Goal: Task Accomplishment & Management: Use online tool/utility

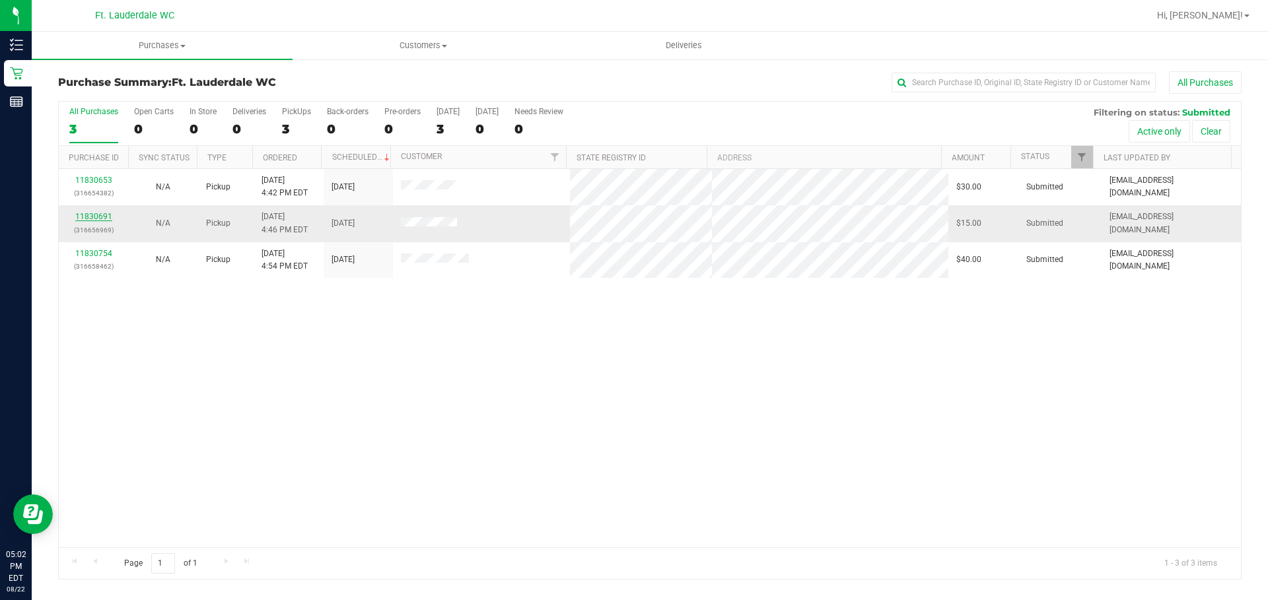
click at [90, 213] on link "11830691" at bounding box center [93, 216] width 37 height 9
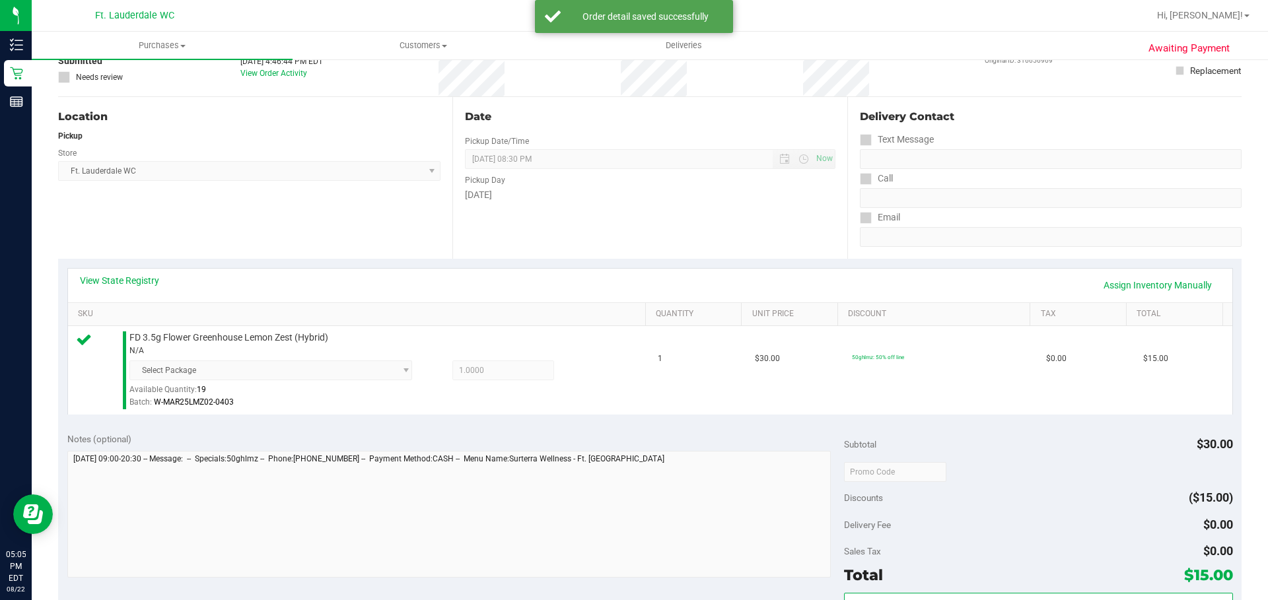
scroll to position [264, 0]
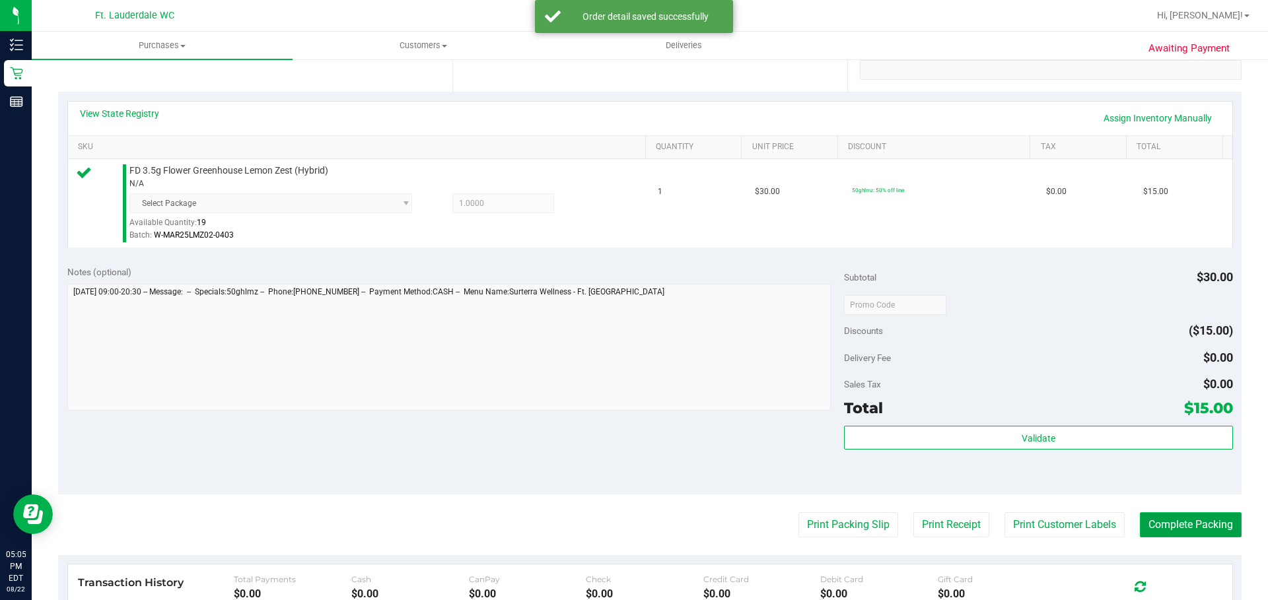
click at [1142, 524] on button "Complete Packing" at bounding box center [1191, 524] width 102 height 25
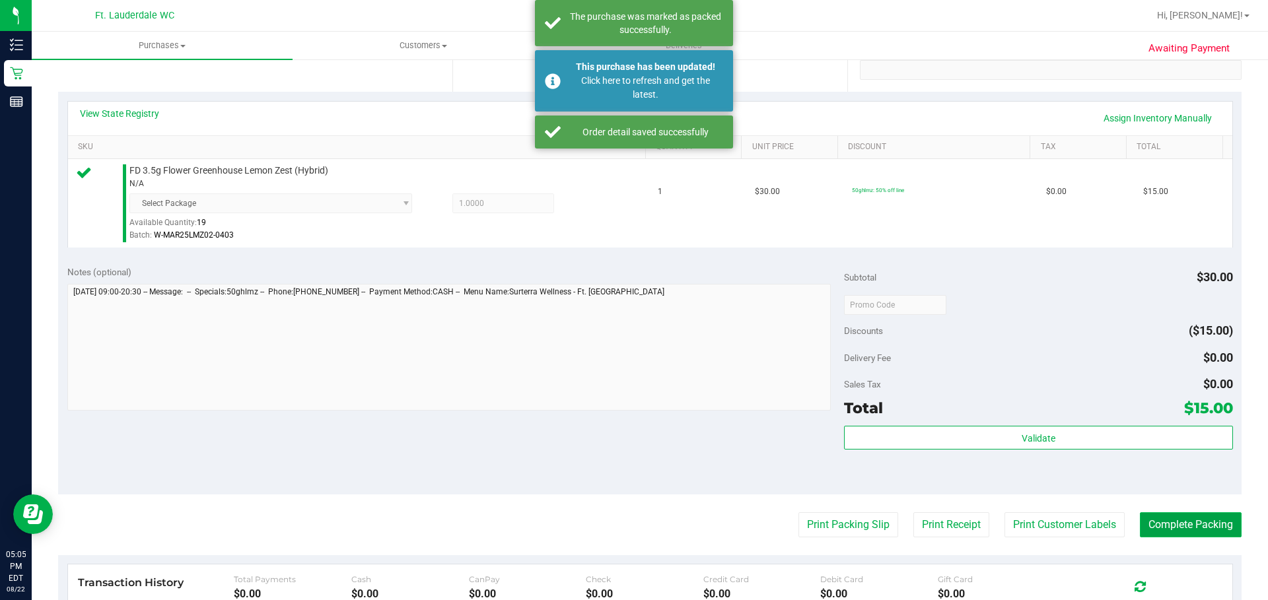
click at [1200, 521] on button "Complete Packing" at bounding box center [1191, 524] width 102 height 25
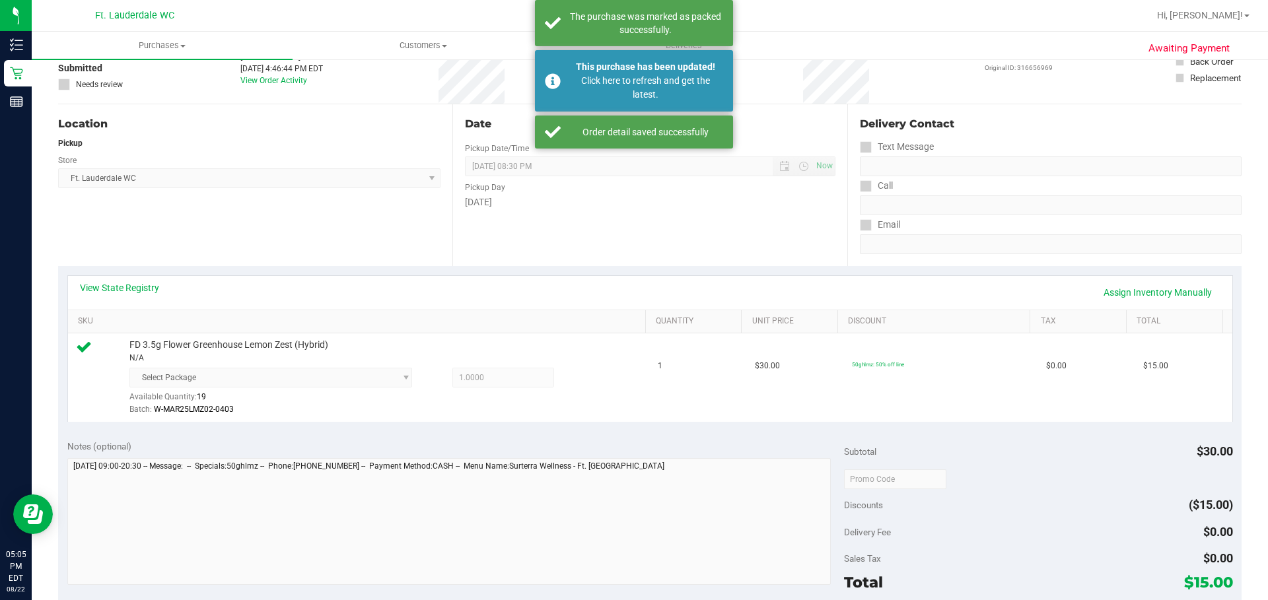
scroll to position [0, 0]
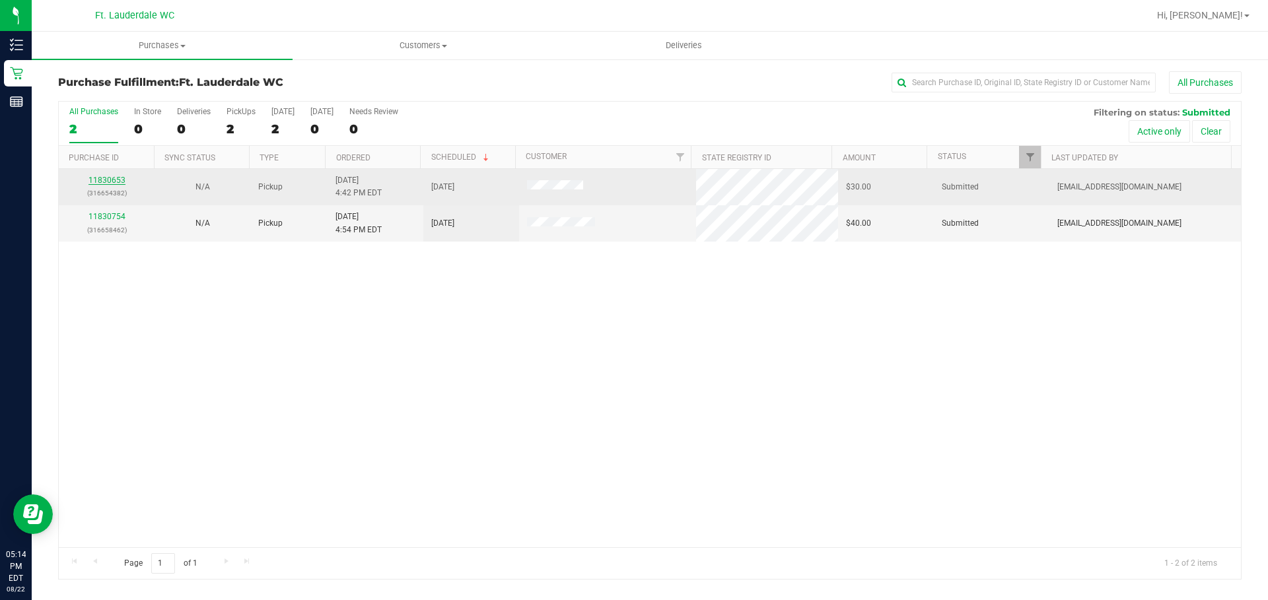
click at [116, 178] on link "11830653" at bounding box center [106, 180] width 37 height 9
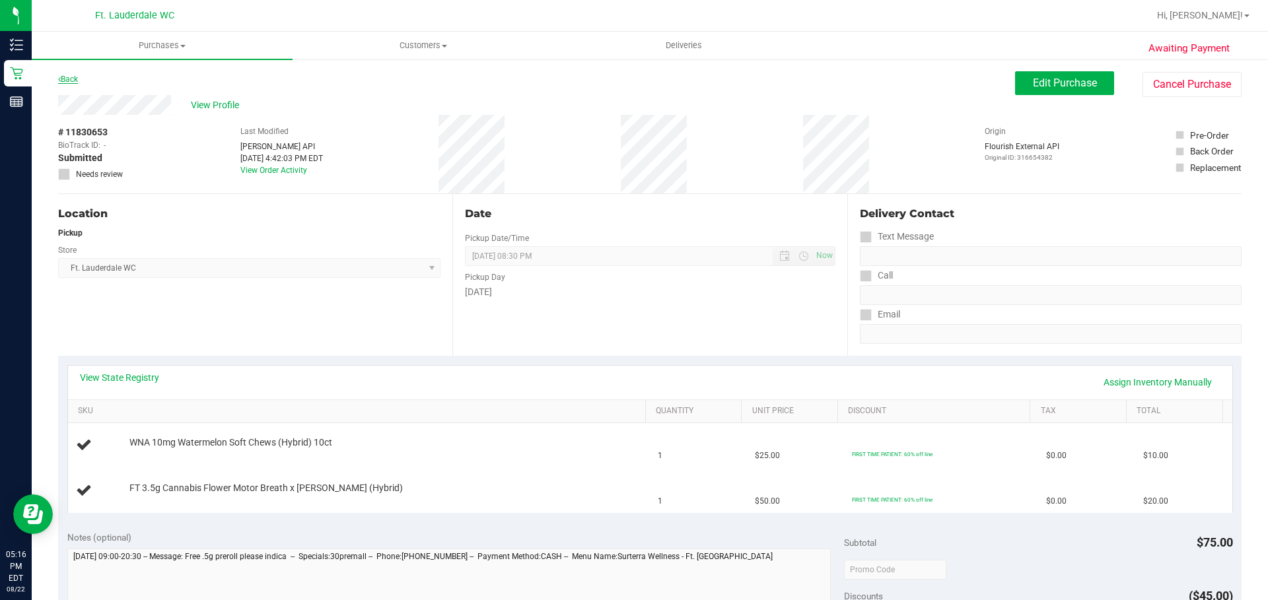
click at [66, 78] on link "Back" at bounding box center [68, 79] width 20 height 9
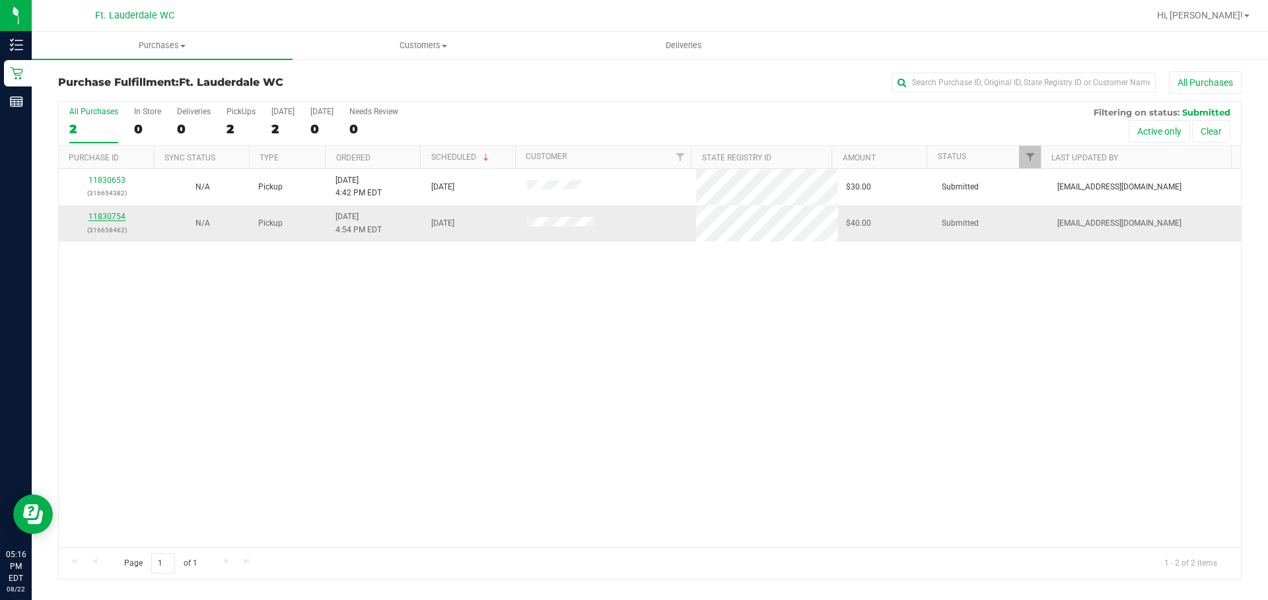
click at [122, 219] on link "11830754" at bounding box center [106, 216] width 37 height 9
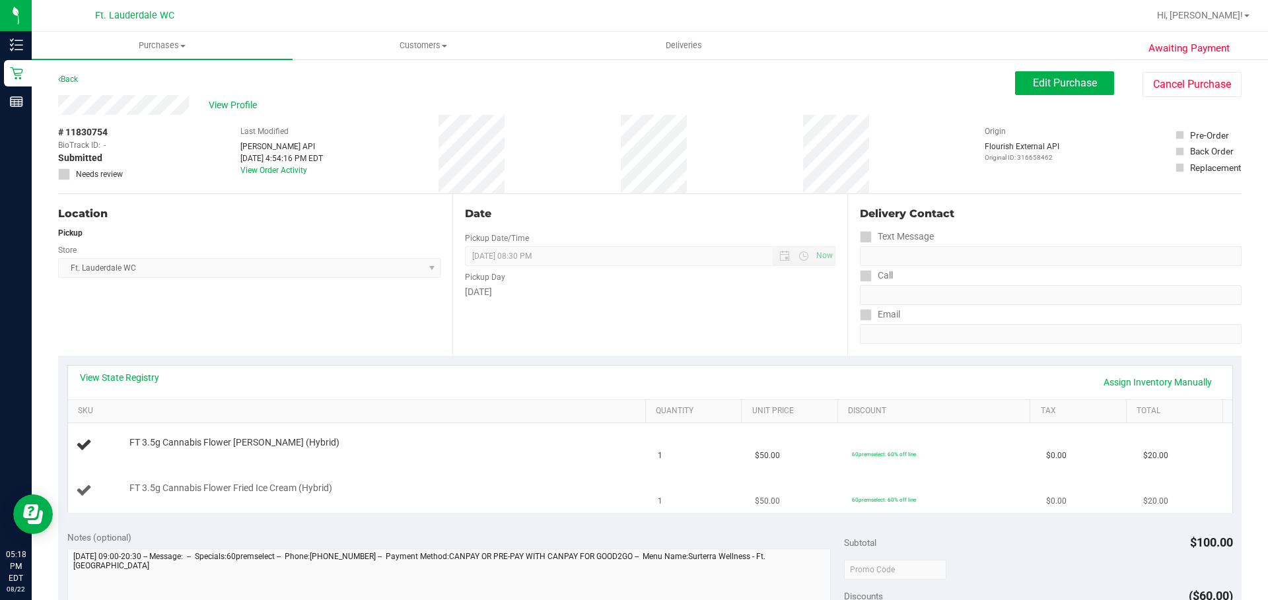
drag, startPoint x: 337, startPoint y: 492, endPoint x: 367, endPoint y: 497, distance: 30.2
click at [367, 497] on div "FT 3.5g Cannabis Flower Fried Ice Cream (Hybrid)" at bounding box center [359, 491] width 567 height 18
drag, startPoint x: 332, startPoint y: 442, endPoint x: 107, endPoint y: 450, distance: 225.3
click at [107, 450] on div "FT 3.5g Cannabis Flower [PERSON_NAME] (Hybrid)" at bounding box center [359, 446] width 567 height 18
copy div "FT 3.5g Cannabis Flower [PERSON_NAME] (Hybrid)"
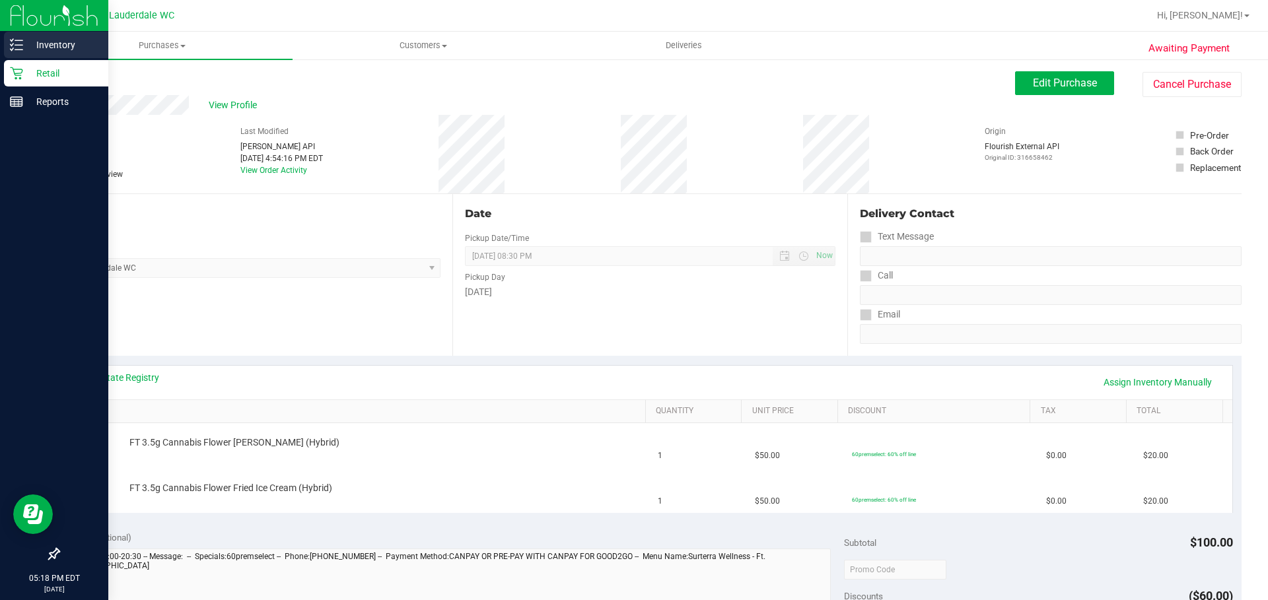
click at [72, 38] on p "Inventory" at bounding box center [62, 45] width 79 height 16
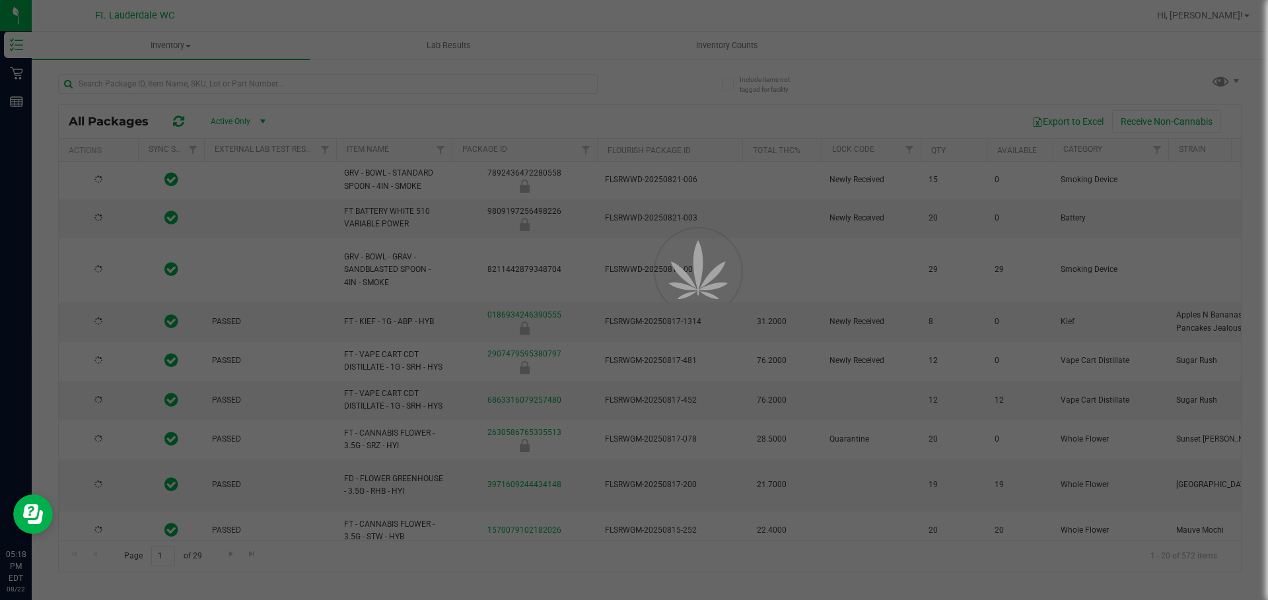
click at [215, 81] on div at bounding box center [634, 300] width 1268 height 600
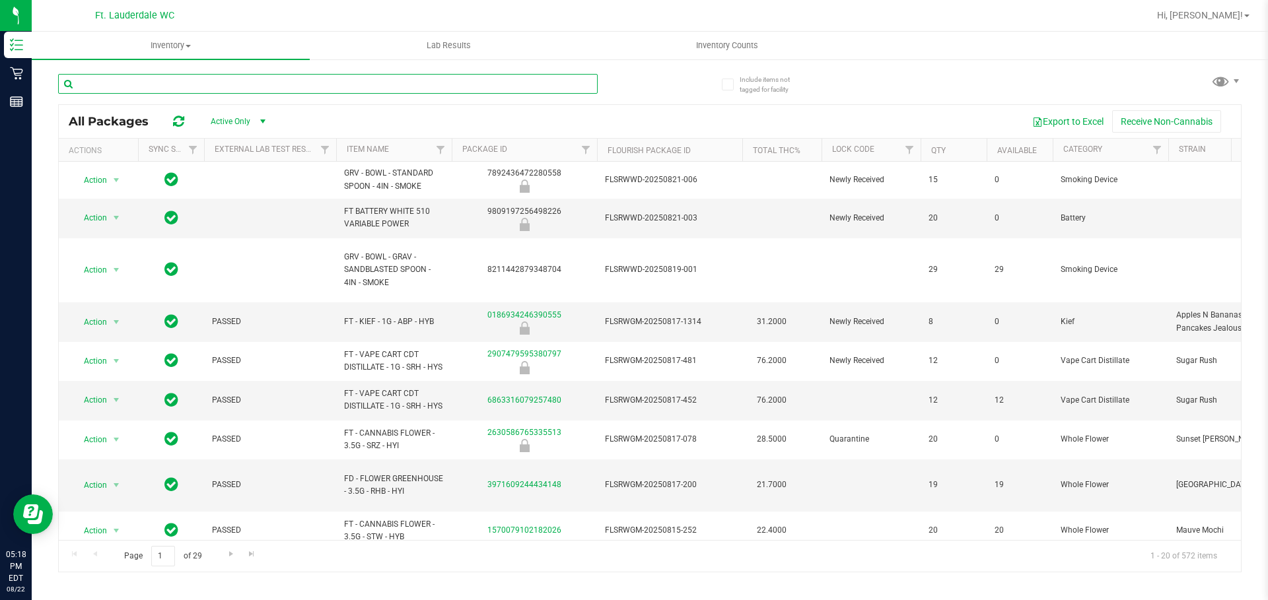
click at [215, 82] on input "text" at bounding box center [328, 84] width 540 height 20
paste input "FT 3.5g Cannabis Flower [PERSON_NAME] (Hybrid)"
type input "FT 3.5g Cannabis Flower [PERSON_NAME] (Hybrid)"
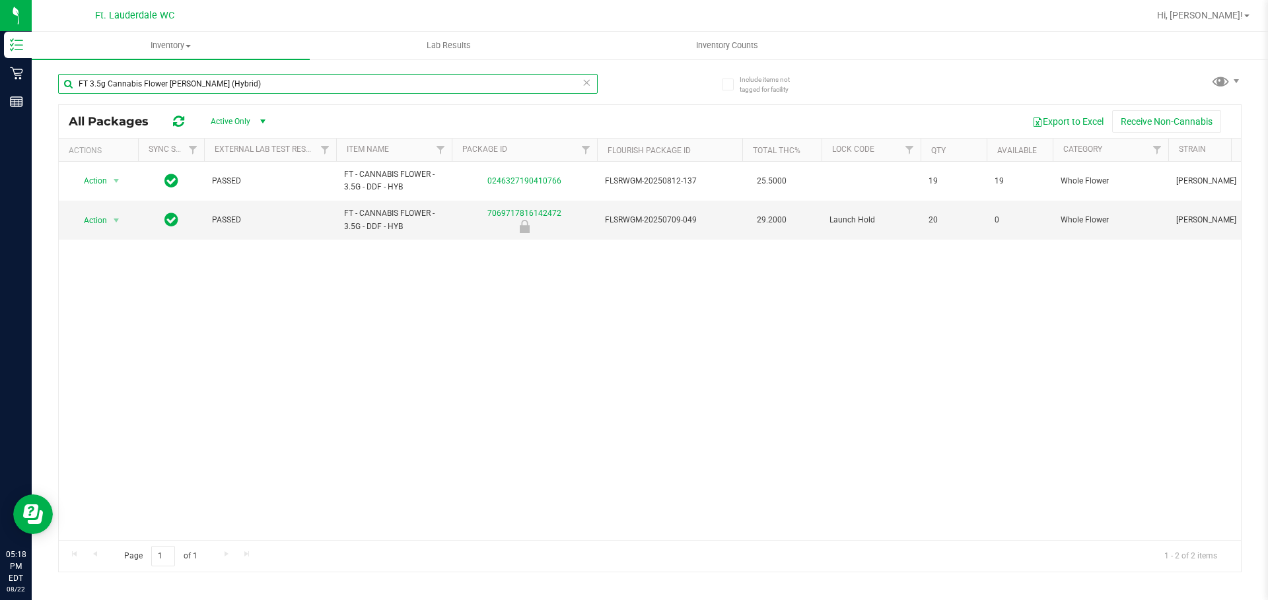
drag, startPoint x: 218, startPoint y: 83, endPoint x: 171, endPoint y: 83, distance: 46.9
click at [171, 83] on input "FT 3.5g Cannabis Flower [PERSON_NAME] (Hybrid)" at bounding box center [328, 84] width 540 height 20
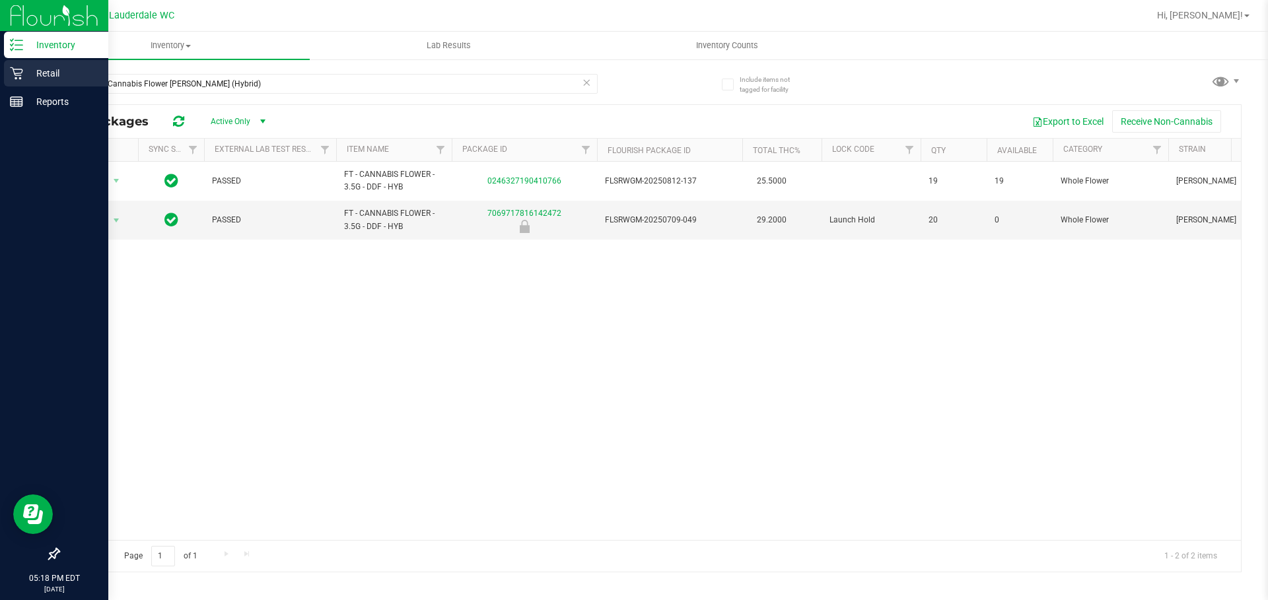
click at [62, 73] on p "Retail" at bounding box center [62, 73] width 79 height 16
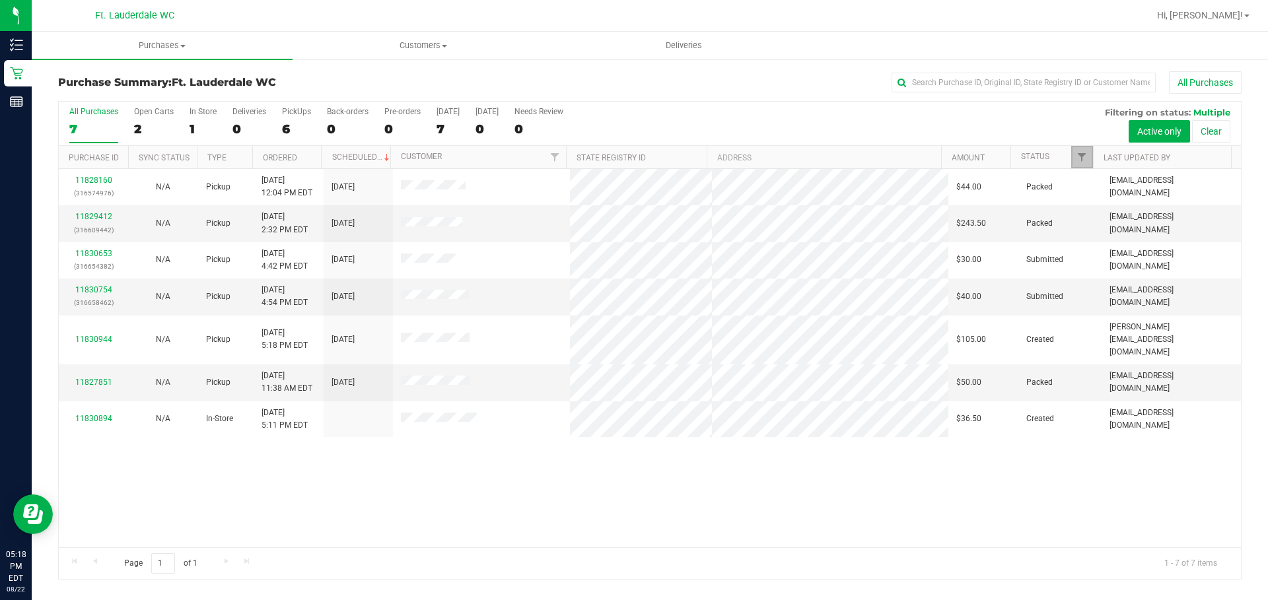
click at [1088, 159] on link "Filter" at bounding box center [1082, 157] width 22 height 22
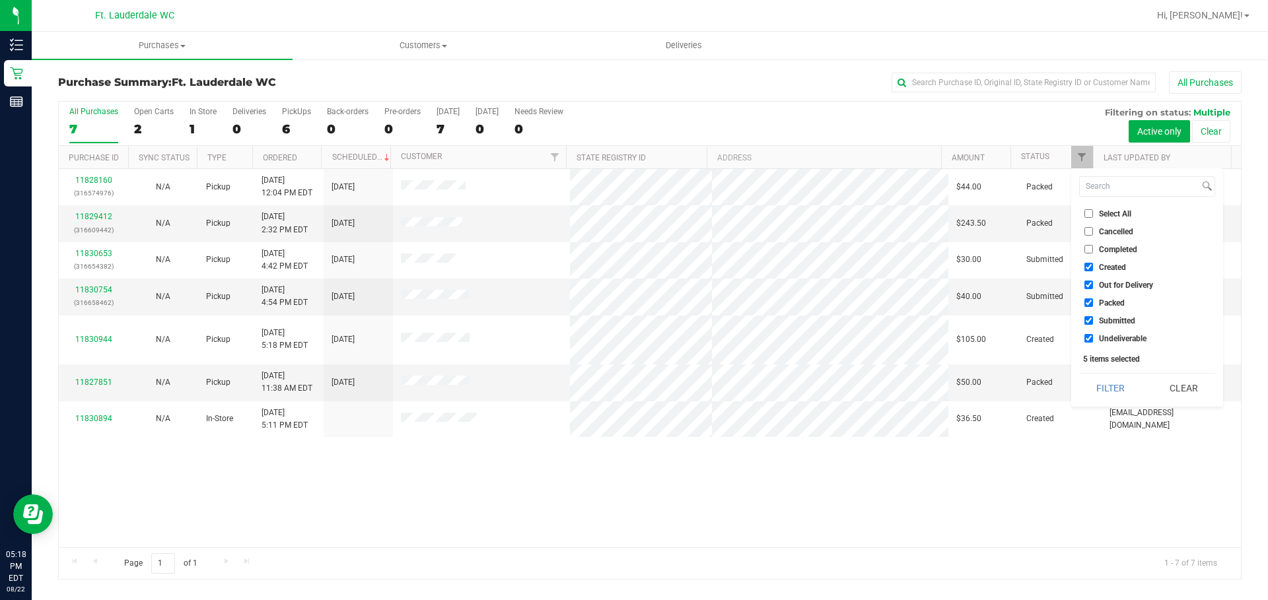
click at [1091, 267] on input "Created" at bounding box center [1088, 267] width 9 height 9
checkbox input "false"
click at [1109, 289] on span "Out for Delivery" at bounding box center [1126, 285] width 54 height 8
click at [1093, 289] on input "Out for Delivery" at bounding box center [1088, 285] width 9 height 9
checkbox input "false"
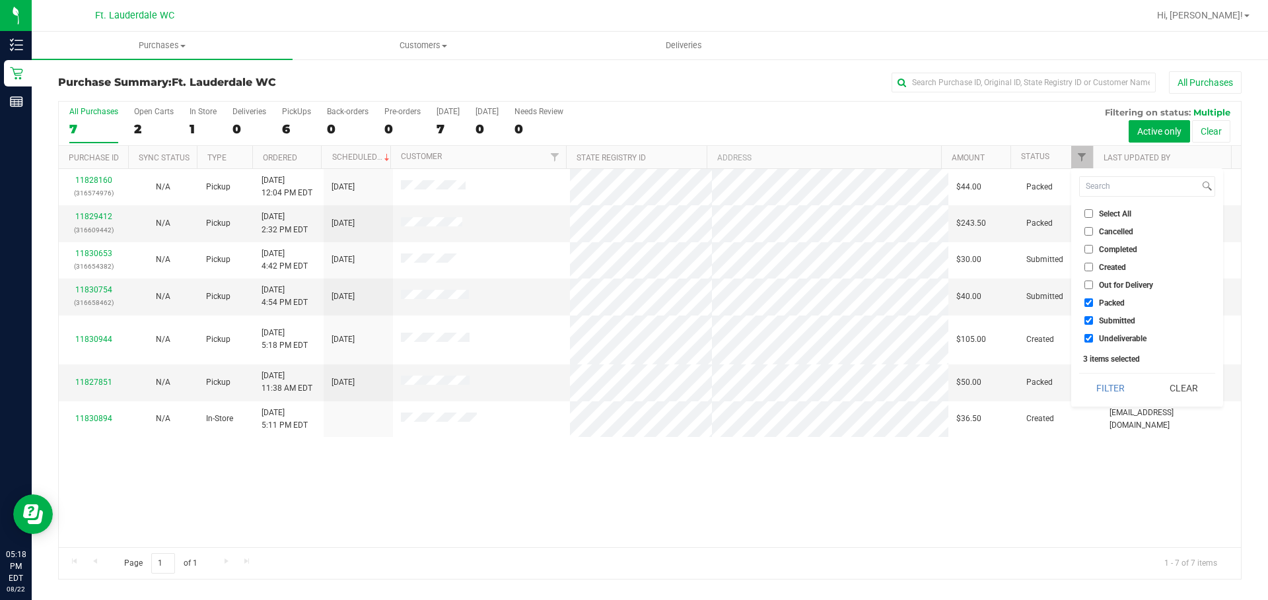
click at [1109, 300] on span "Packed" at bounding box center [1112, 303] width 26 height 8
click at [1093, 300] on input "Packed" at bounding box center [1088, 302] width 9 height 9
checkbox input "false"
click at [1111, 337] on span "Undeliverable" at bounding box center [1123, 339] width 48 height 8
click at [1093, 337] on input "Undeliverable" at bounding box center [1088, 338] width 9 height 9
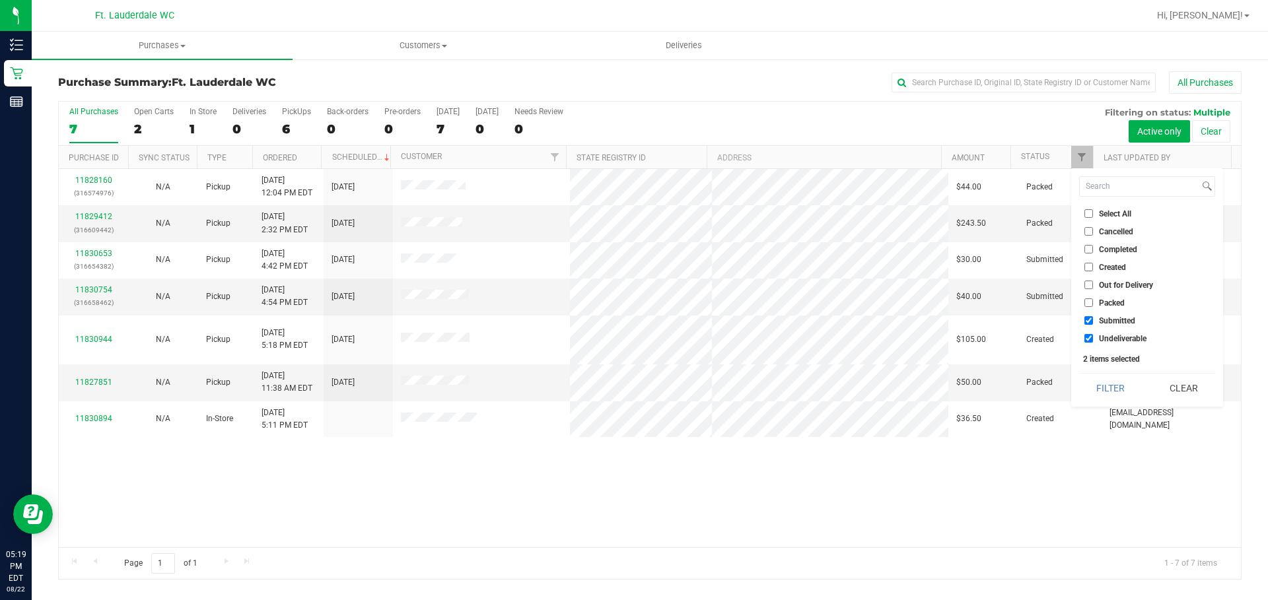
checkbox input "false"
click at [1121, 398] on button "Filter" at bounding box center [1110, 388] width 63 height 29
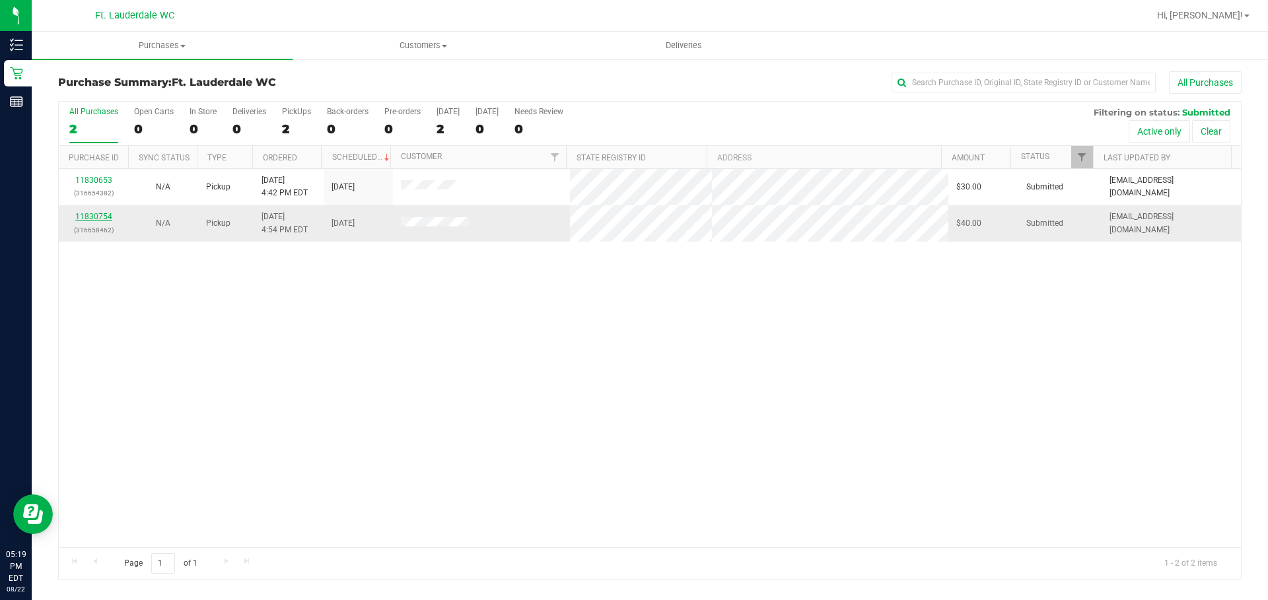
click at [101, 217] on link "11830754" at bounding box center [93, 216] width 37 height 9
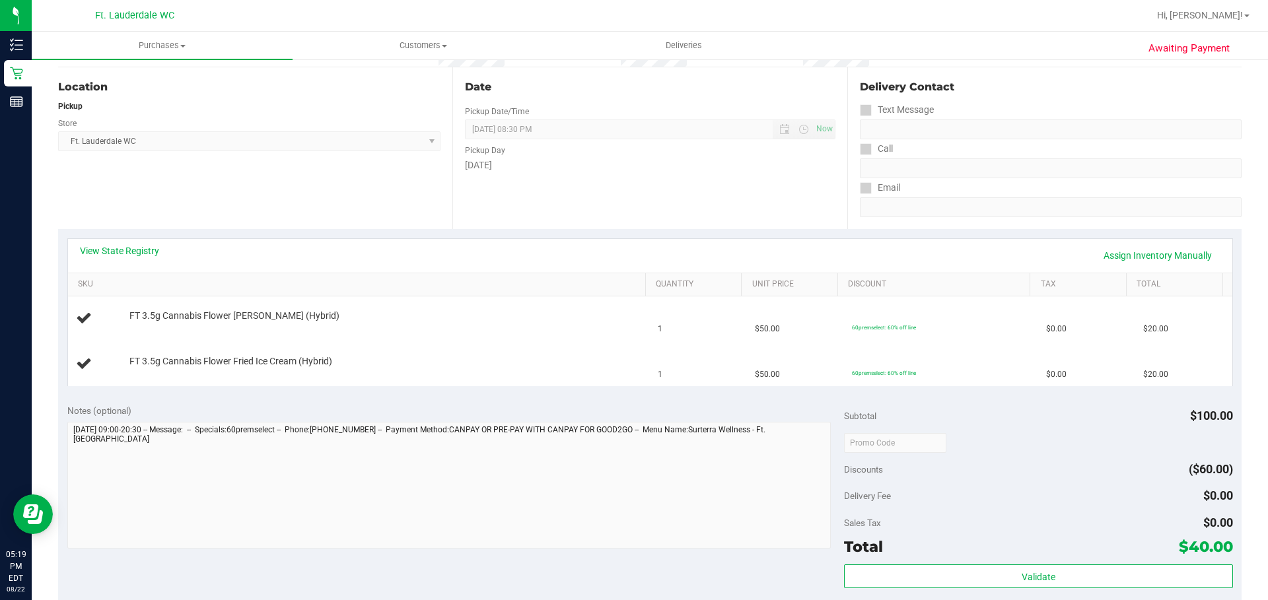
scroll to position [132, 0]
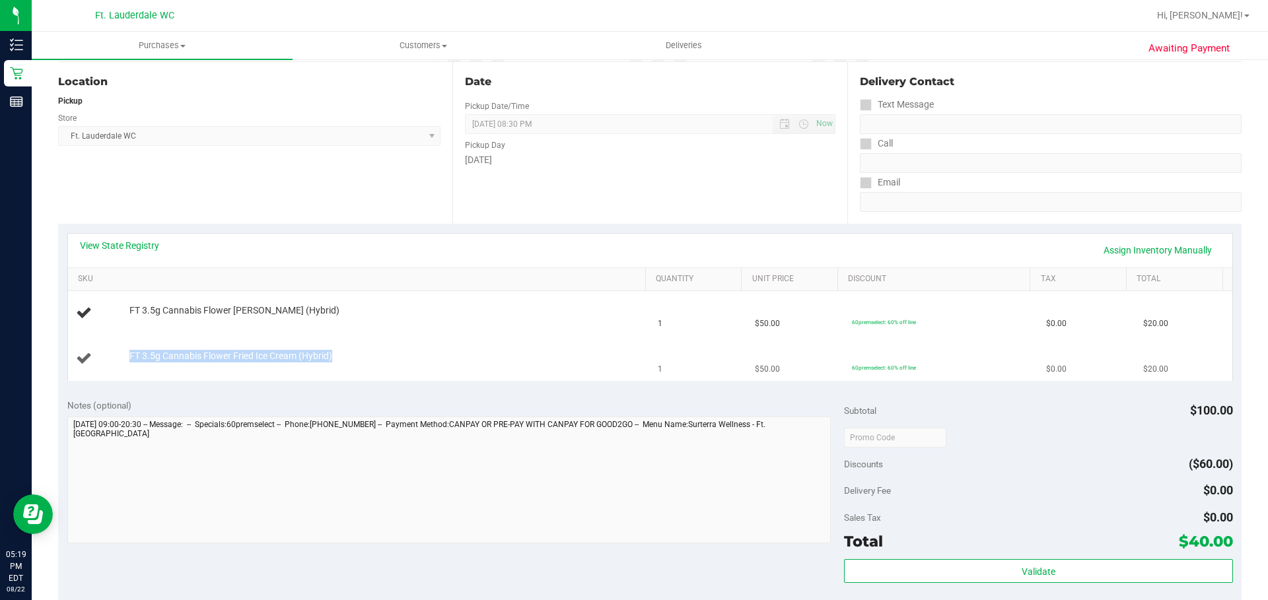
drag, startPoint x: 333, startPoint y: 353, endPoint x: 115, endPoint y: 359, distance: 218.7
click at [115, 359] on div "FT 3.5g Cannabis Flower Fried Ice Cream (Hybrid)" at bounding box center [359, 359] width 567 height 18
copy div "FT 3.5g Cannabis Flower Fried Ice Cream (Hybrid)"
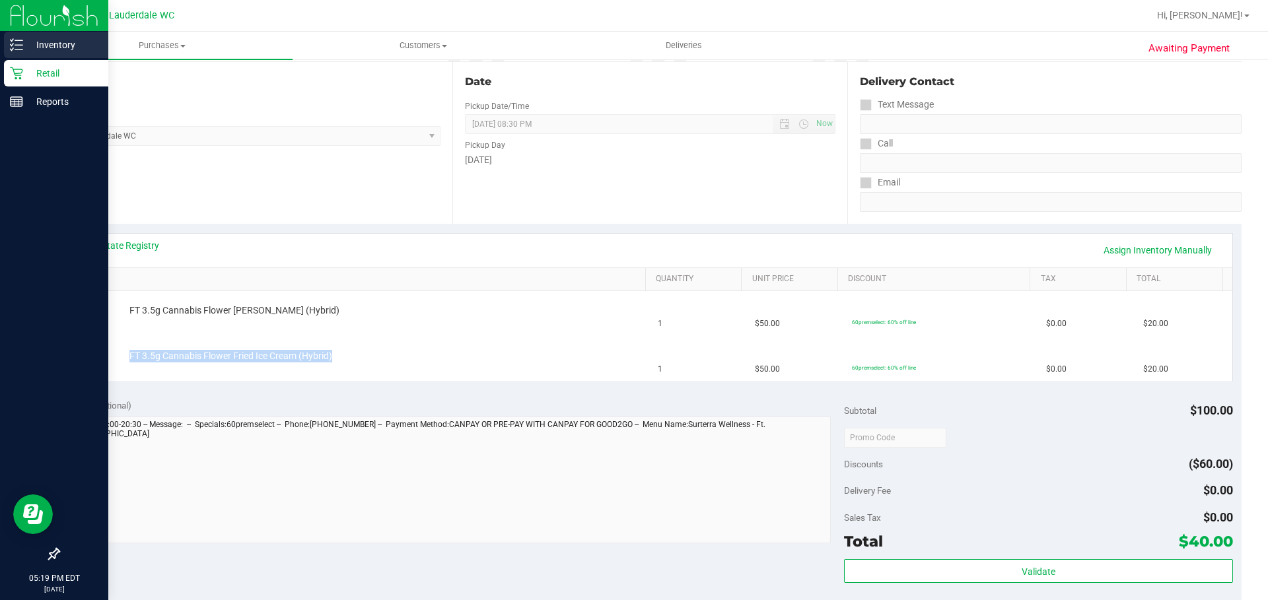
click at [49, 46] on p "Inventory" at bounding box center [62, 45] width 79 height 16
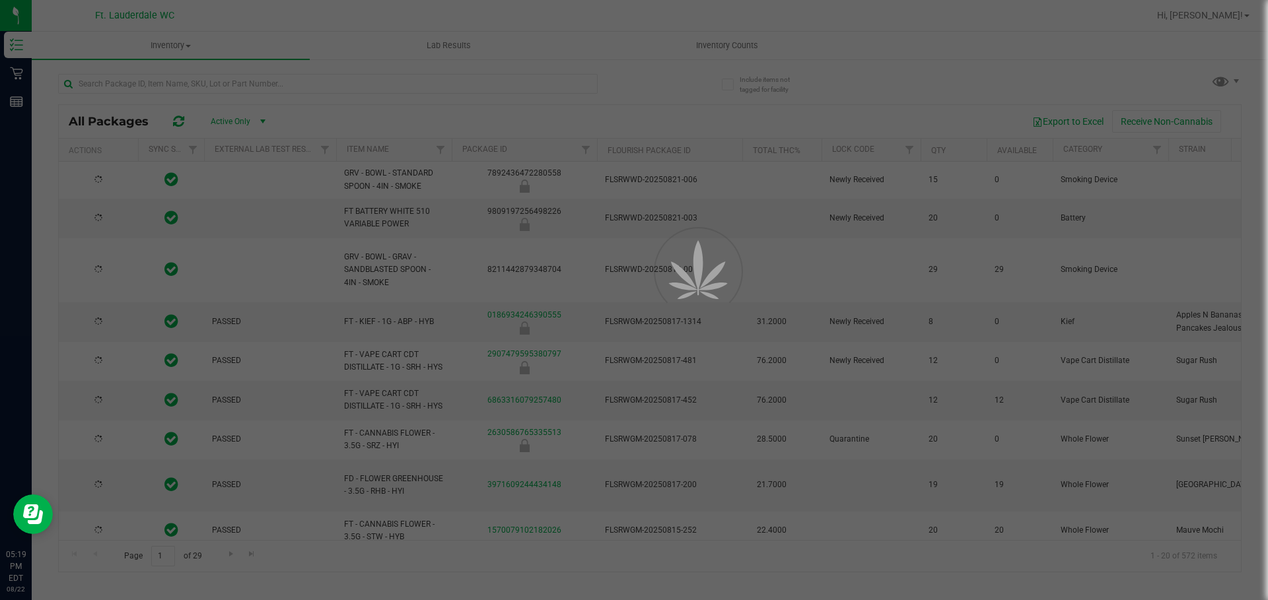
click at [197, 85] on div at bounding box center [634, 300] width 1268 height 600
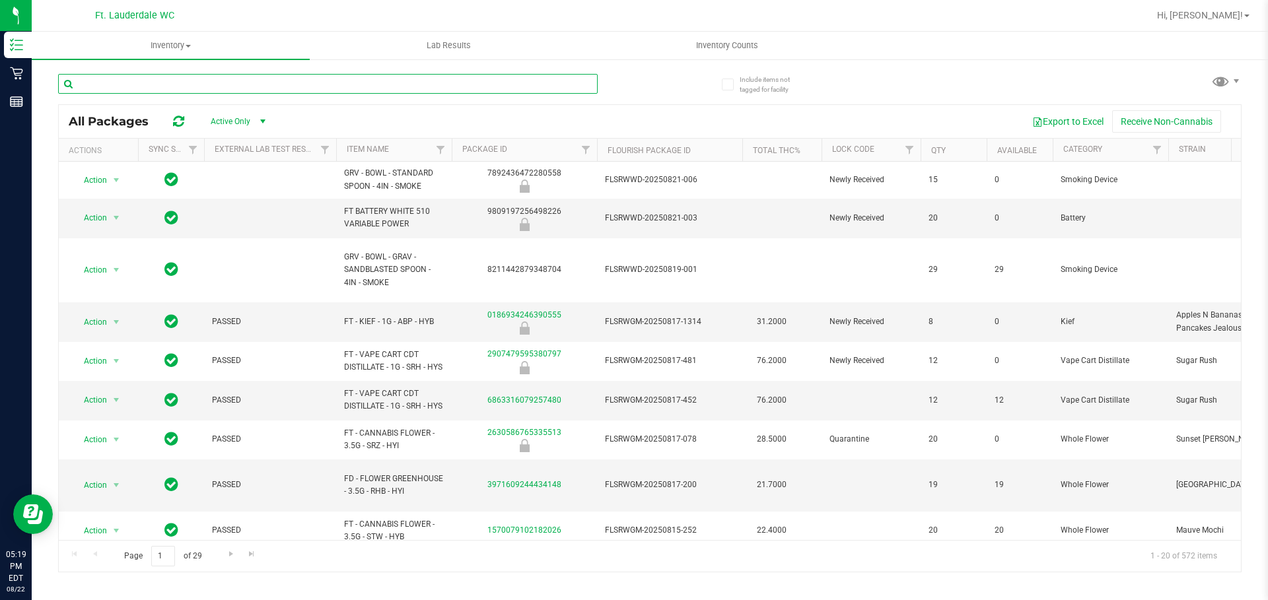
click at [198, 83] on input "text" at bounding box center [328, 84] width 540 height 20
paste input "FT 3.5g Cannabis Flower Fried Ice Cream (Hybrid)"
type input "FT 3.5g Cannabis Flower Fried Ice Cream (Hybrid)"
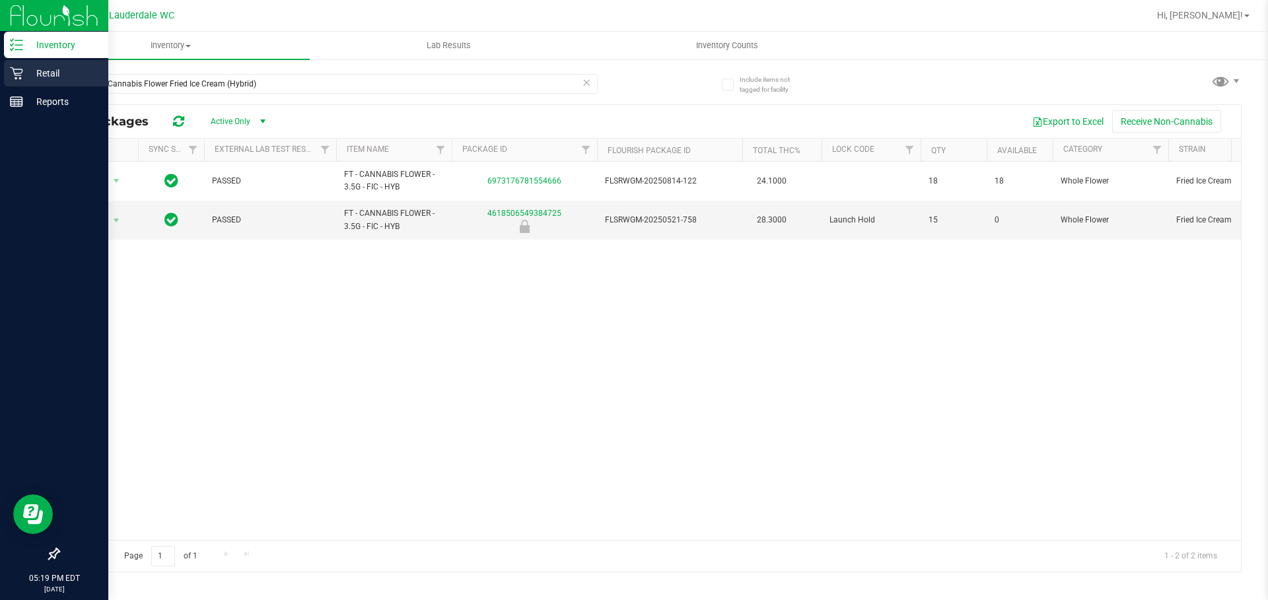
click at [37, 71] on p "Retail" at bounding box center [62, 73] width 79 height 16
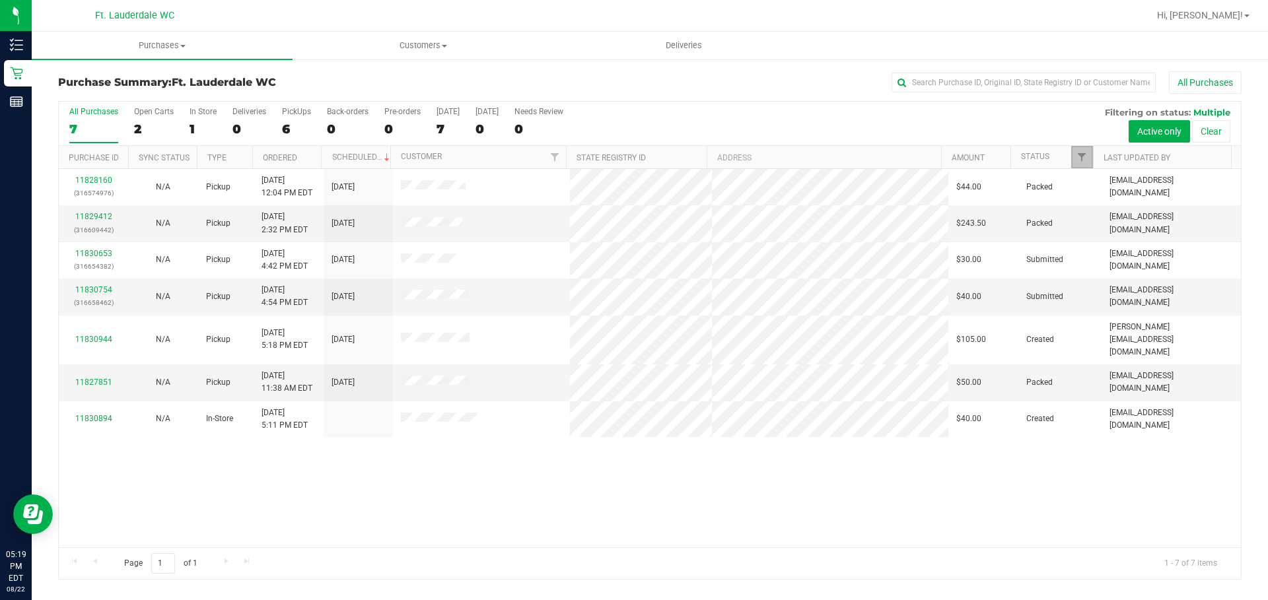
click at [1073, 163] on link "Filter" at bounding box center [1082, 157] width 22 height 22
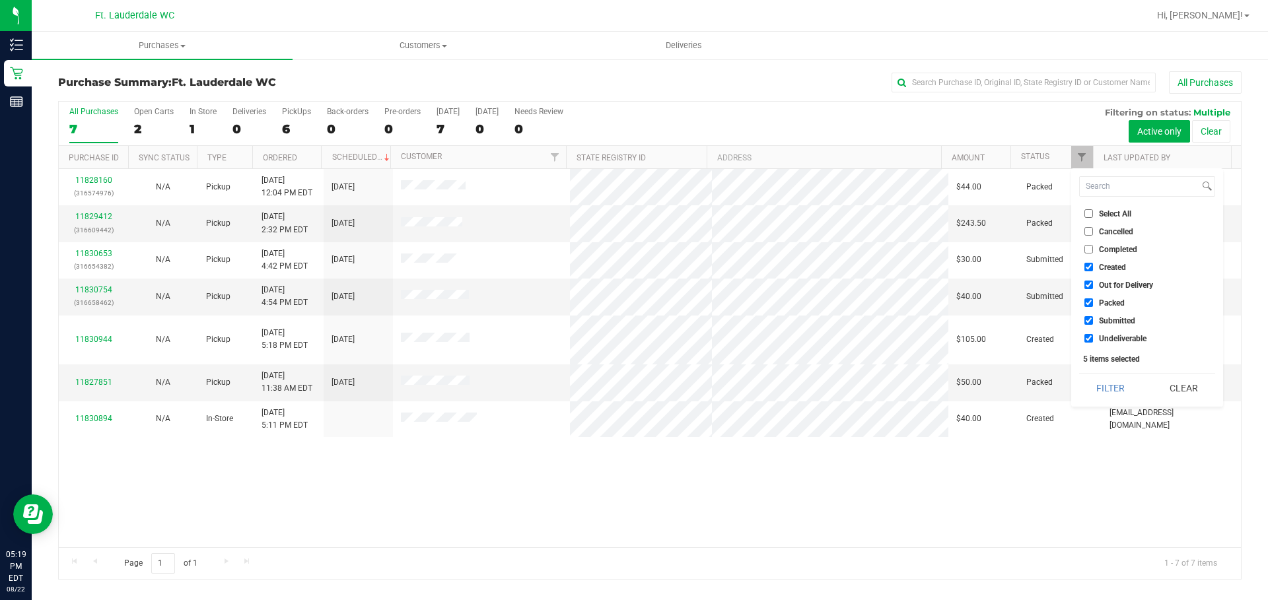
click at [1102, 269] on span "Created" at bounding box center [1112, 267] width 27 height 8
click at [1093, 269] on input "Created" at bounding box center [1088, 267] width 9 height 9
checkbox input "false"
click at [1113, 281] on span "Out for Delivery" at bounding box center [1126, 285] width 54 height 8
click at [1093, 281] on input "Out for Delivery" at bounding box center [1088, 285] width 9 height 9
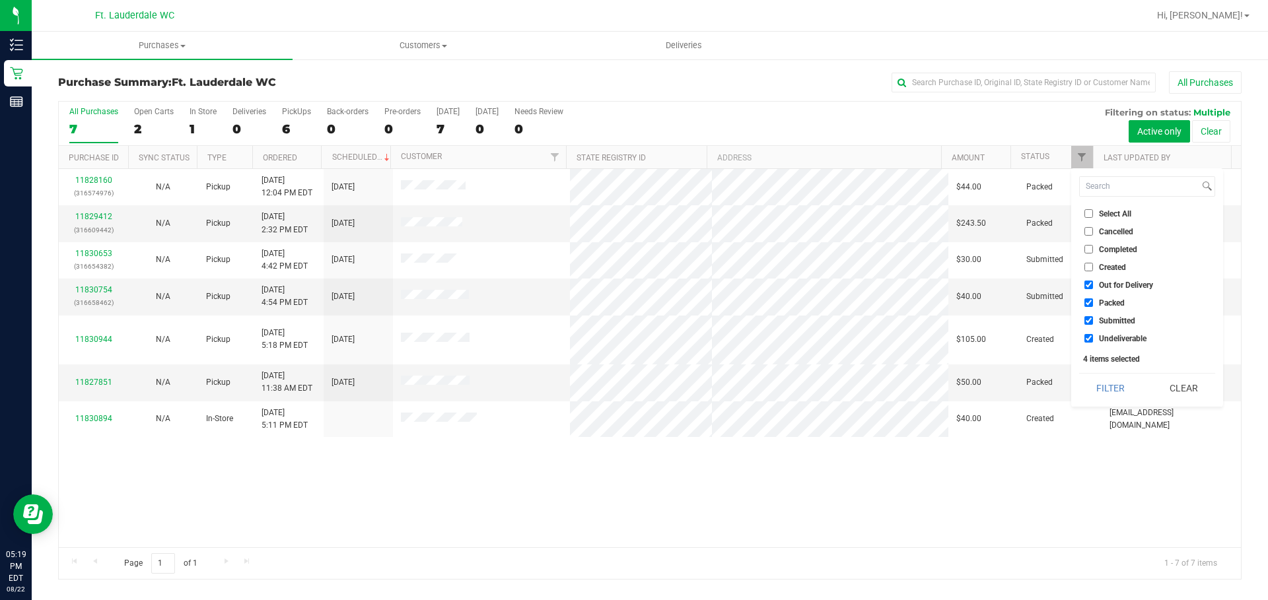
checkbox input "false"
click at [1115, 299] on span "Packed" at bounding box center [1112, 303] width 26 height 8
click at [1093, 299] on input "Packed" at bounding box center [1088, 302] width 9 height 9
checkbox input "false"
click at [1117, 338] on span "Undeliverable" at bounding box center [1123, 339] width 48 height 8
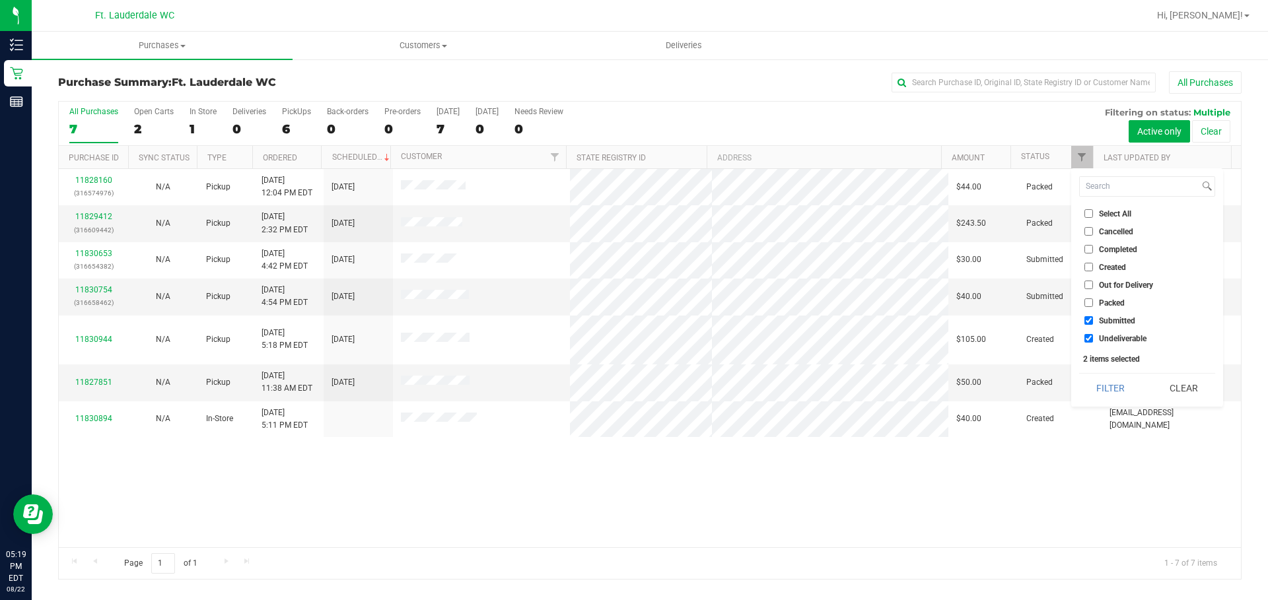
click at [1093, 338] on input "Undeliverable" at bounding box center [1088, 338] width 9 height 9
checkbox input "false"
click at [1111, 395] on button "Filter" at bounding box center [1110, 388] width 63 height 29
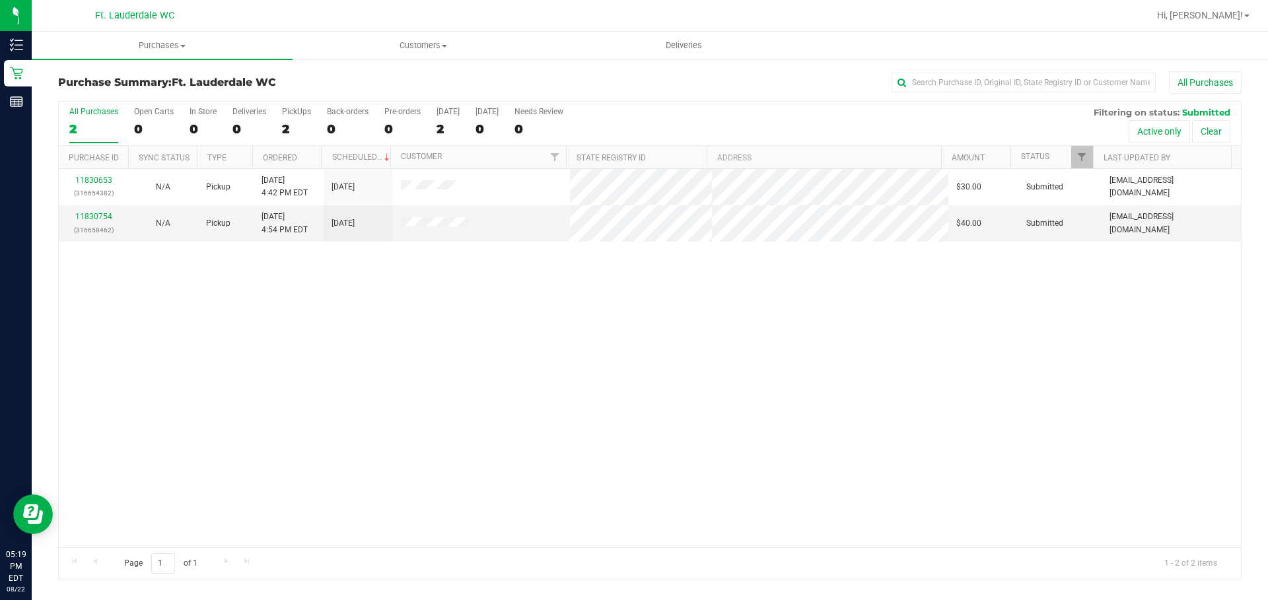
click at [788, 87] on div "All Purchases" at bounding box center [846, 82] width 789 height 22
click at [76, 215] on link "11830754" at bounding box center [93, 216] width 37 height 9
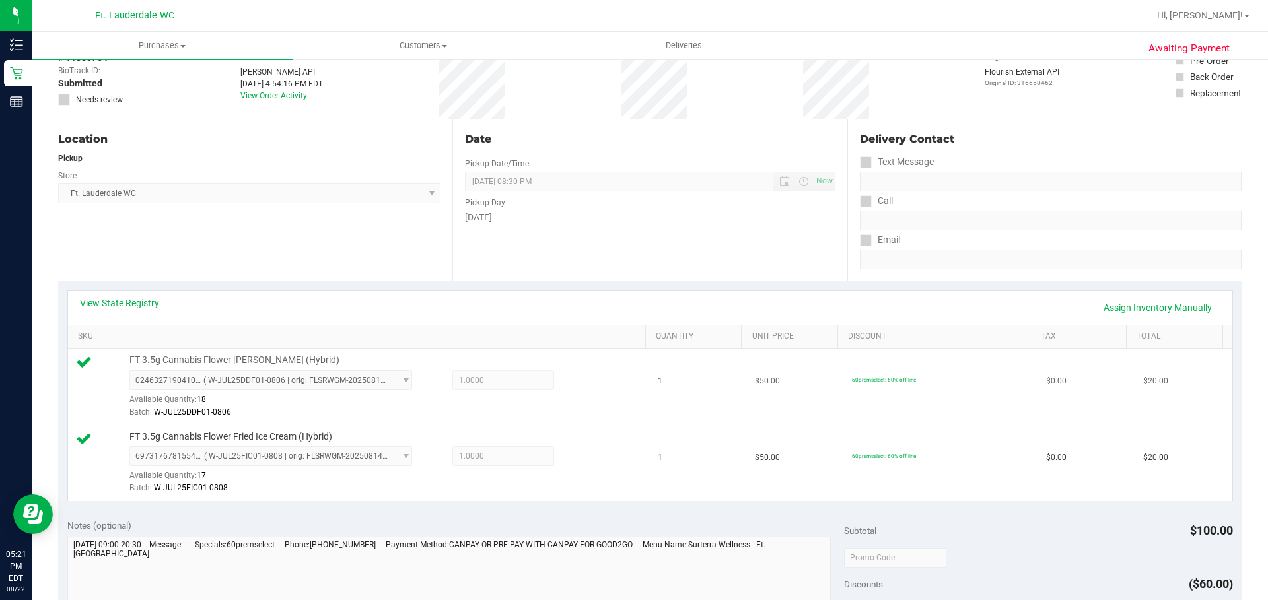
scroll to position [330, 0]
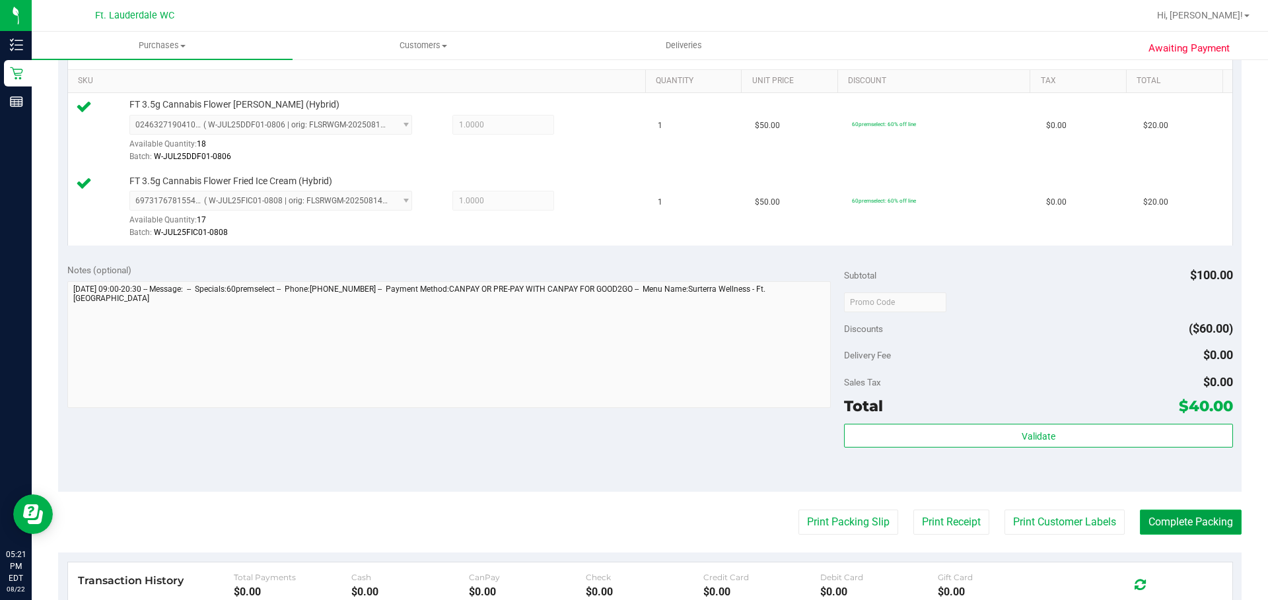
click at [1163, 516] on button "Complete Packing" at bounding box center [1191, 522] width 102 height 25
